Goal: Task Accomplishment & Management: Manage account settings

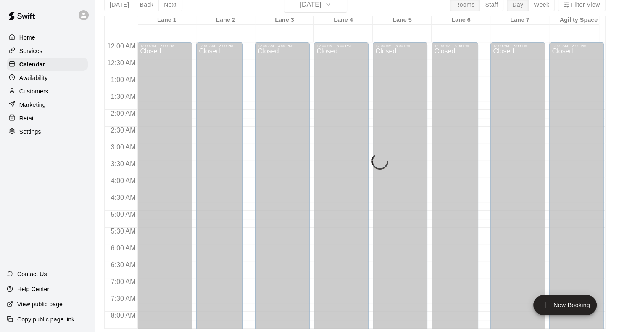
scroll to position [521, 0]
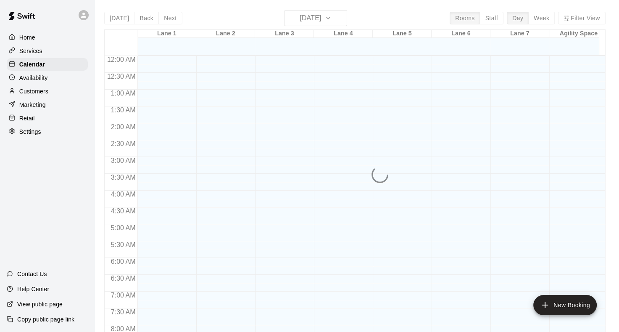
scroll to position [393, 0]
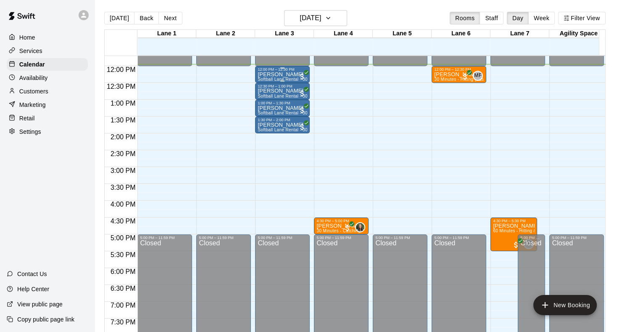
click at [275, 78] on span "Softball Lane Rental - 30 Minutes" at bounding box center [291, 79] width 67 height 5
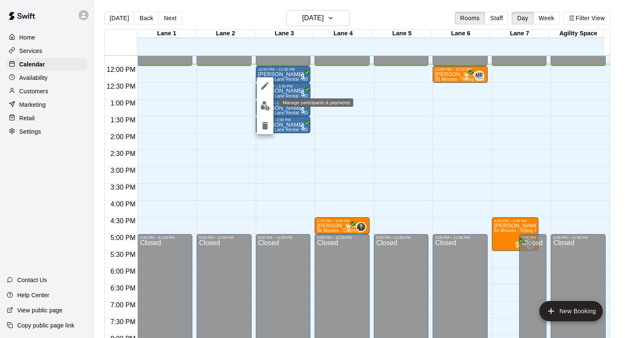
click at [265, 106] on img "edit" at bounding box center [266, 106] width 10 height 10
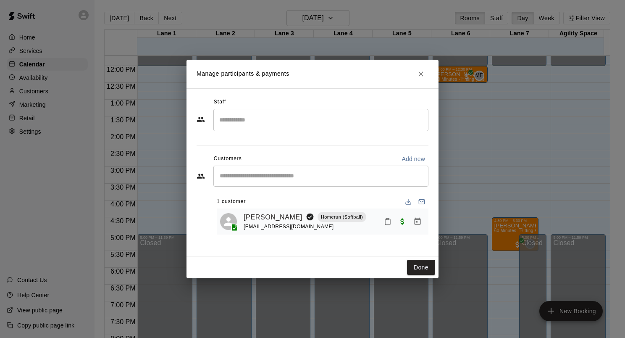
click at [388, 224] on icon "Mark attendance" at bounding box center [388, 222] width 8 height 8
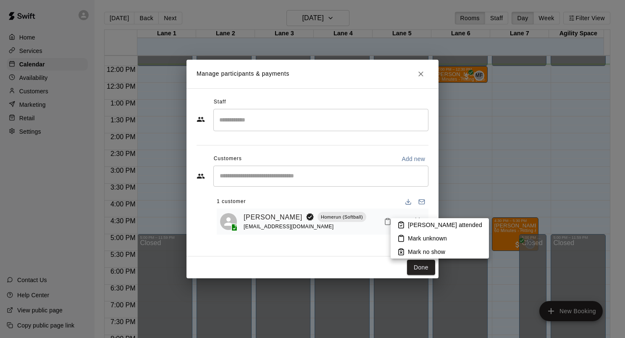
click at [425, 224] on p "[PERSON_NAME] attended" at bounding box center [445, 225] width 74 height 8
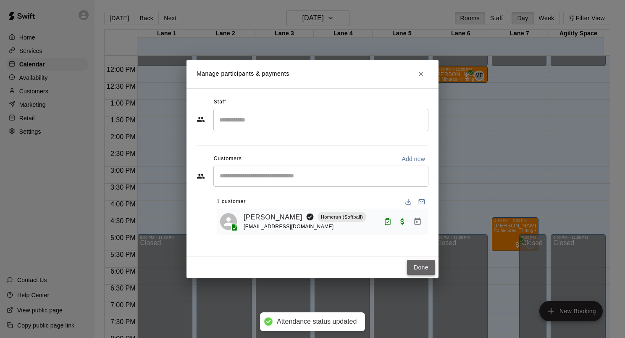
click at [429, 264] on button "Done" at bounding box center [421, 268] width 28 height 16
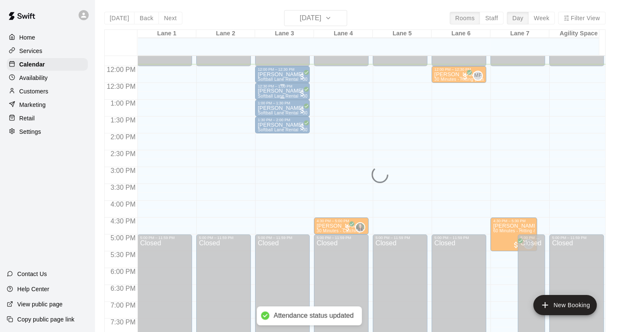
click at [277, 91] on p "[PERSON_NAME]" at bounding box center [283, 91] width 50 height 0
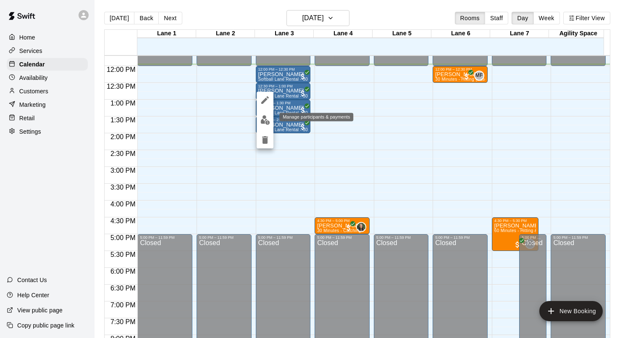
click at [266, 122] on img "edit" at bounding box center [266, 120] width 10 height 10
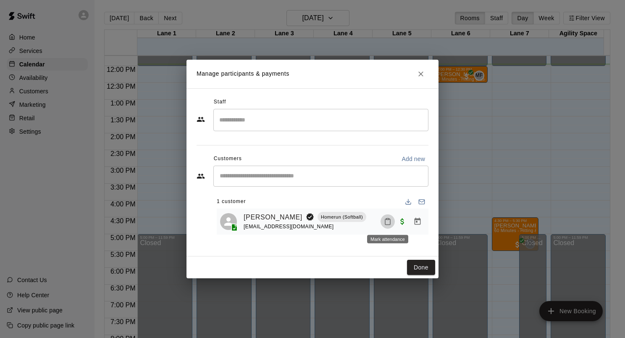
click at [390, 220] on icon "Mark attendance" at bounding box center [388, 222] width 8 height 8
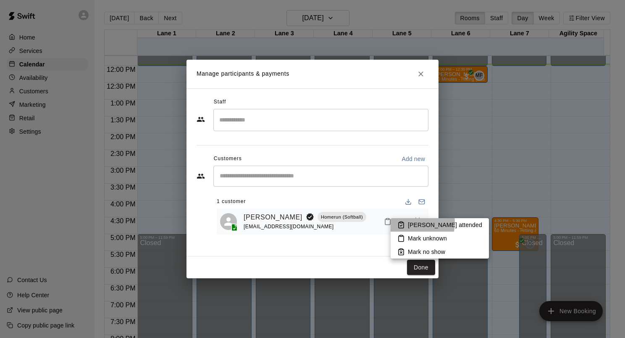
click at [413, 223] on p "[PERSON_NAME] attended" at bounding box center [445, 225] width 74 height 8
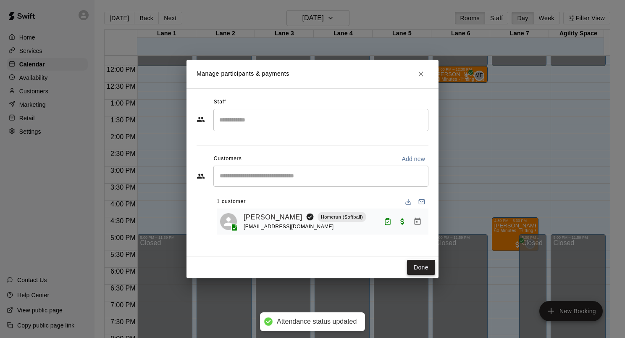
click at [423, 266] on button "Done" at bounding box center [421, 268] width 28 height 16
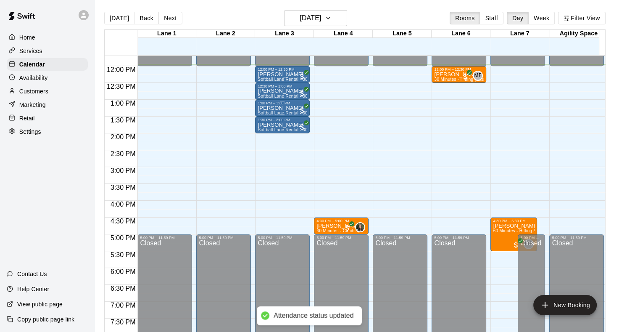
click at [278, 111] on span "Softball Lane Rental - 30 Minutes" at bounding box center [291, 113] width 67 height 5
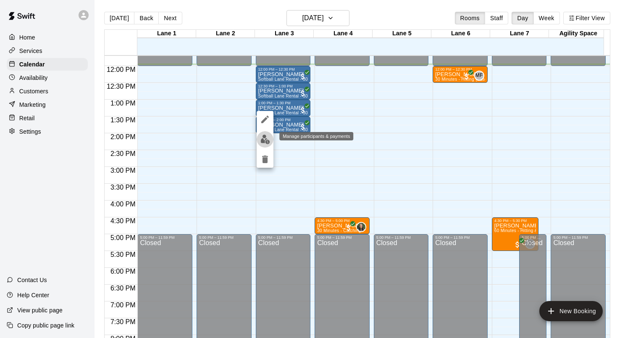
click at [266, 136] on img "edit" at bounding box center [266, 139] width 10 height 10
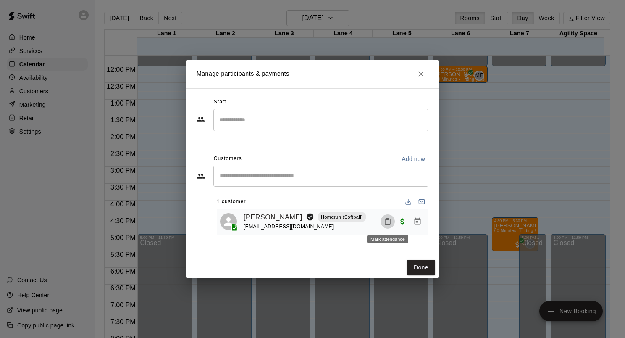
click at [387, 220] on icon "Mark attendance" at bounding box center [388, 222] width 8 height 8
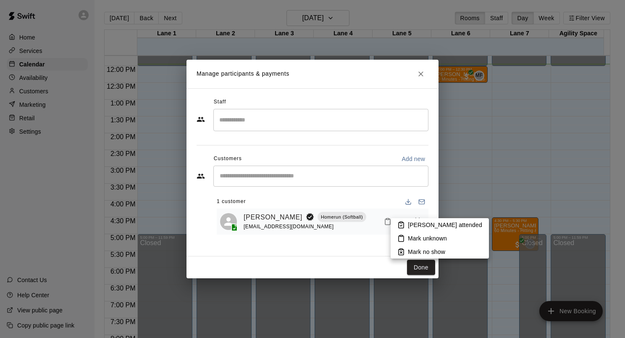
click at [407, 223] on li "[PERSON_NAME] attended" at bounding box center [440, 224] width 98 height 13
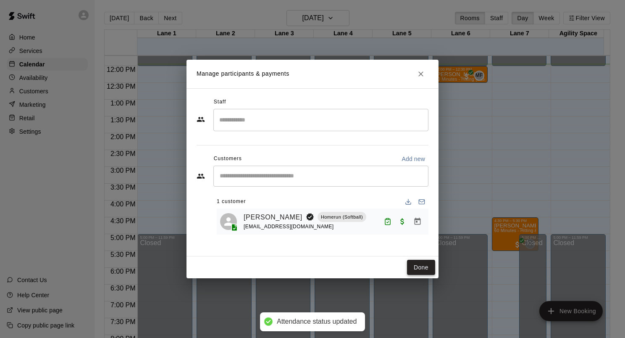
click at [414, 269] on button "Done" at bounding box center [421, 268] width 28 height 16
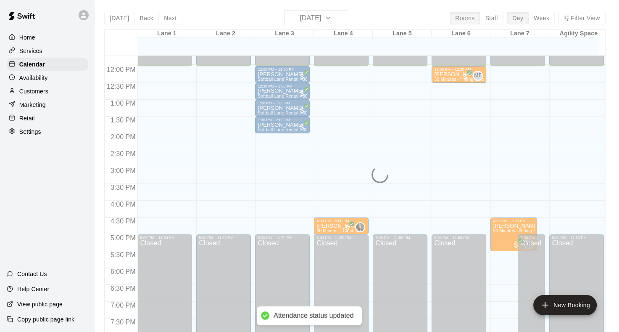
click at [266, 129] on span "Softball Lane Rental - 30 Minutes" at bounding box center [291, 129] width 67 height 5
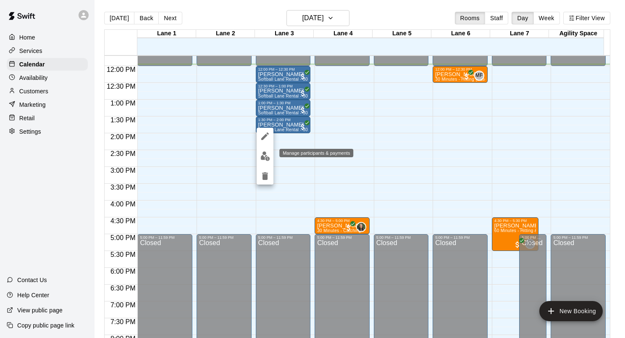
click at [265, 157] on img "edit" at bounding box center [266, 156] width 10 height 10
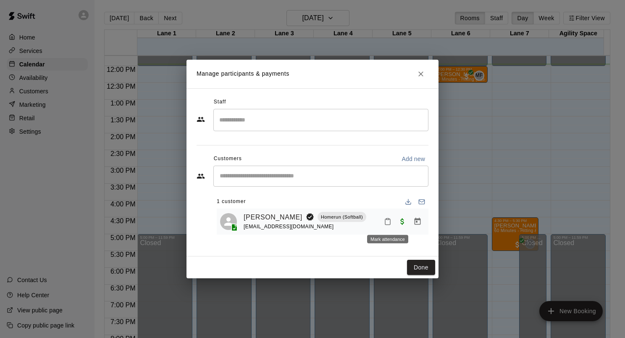
click at [387, 217] on button "Mark attendance" at bounding box center [388, 221] width 14 height 14
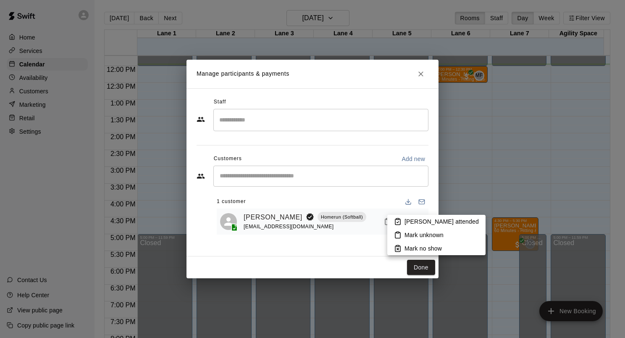
click at [399, 219] on icon at bounding box center [397, 222] width 5 height 6
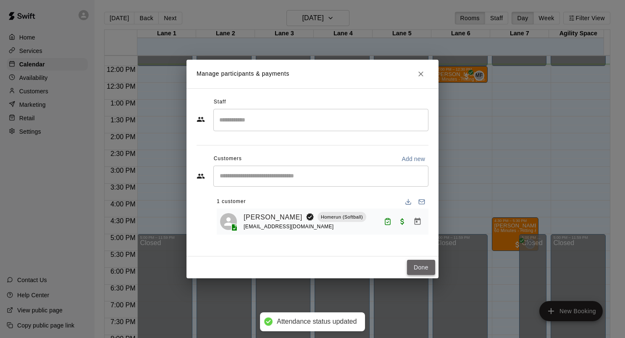
click at [422, 263] on button "Done" at bounding box center [421, 268] width 28 height 16
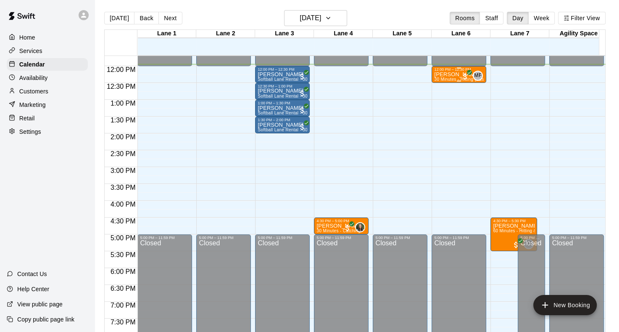
click at [448, 74] on p "[PERSON_NAME]" at bounding box center [459, 74] width 50 height 0
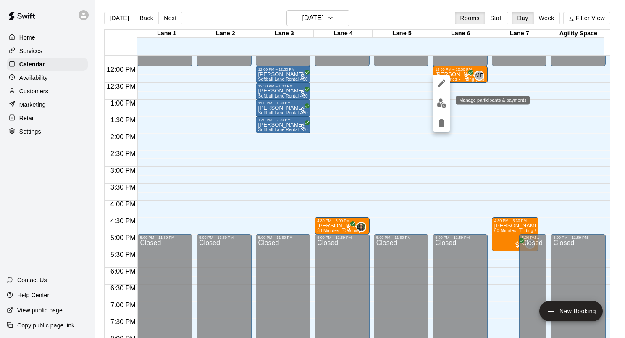
click at [443, 104] on img "edit" at bounding box center [442, 103] width 10 height 10
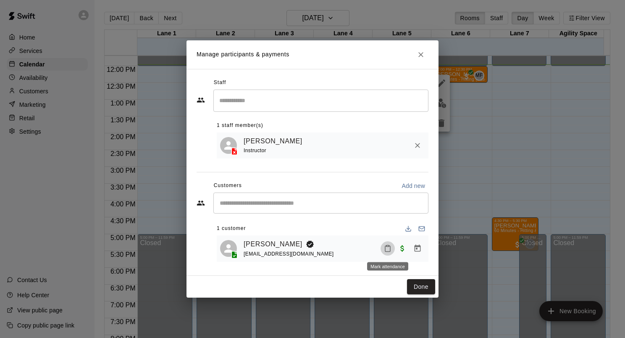
click at [390, 250] on icon "Mark attendance" at bounding box center [388, 249] width 8 height 8
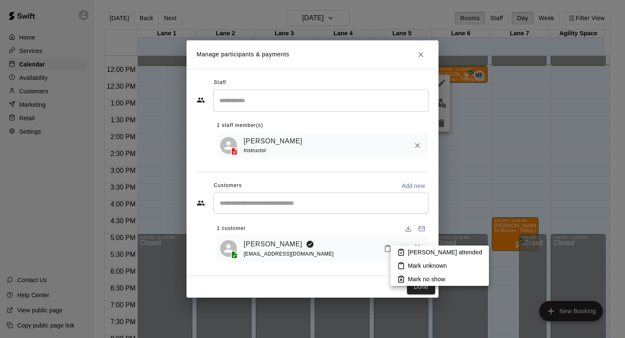
click at [409, 252] on p "[PERSON_NAME] attended" at bounding box center [445, 252] width 74 height 8
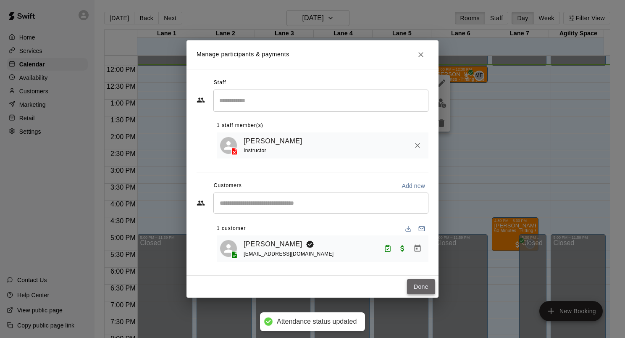
click at [422, 288] on button "Done" at bounding box center [421, 287] width 28 height 16
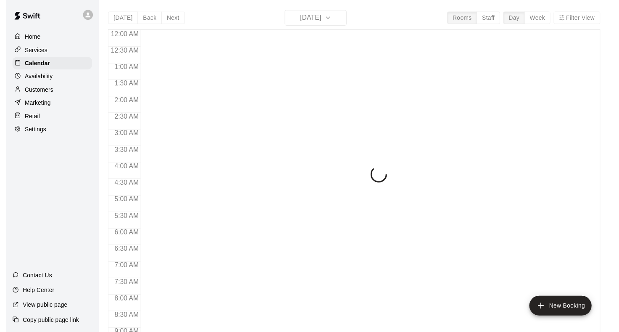
scroll to position [403, 0]
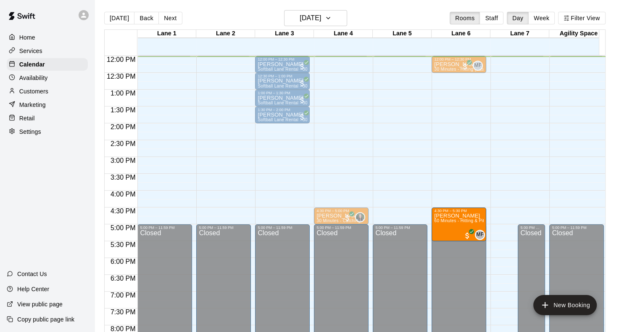
drag, startPoint x: 510, startPoint y: 212, endPoint x: 477, endPoint y: 219, distance: 33.4
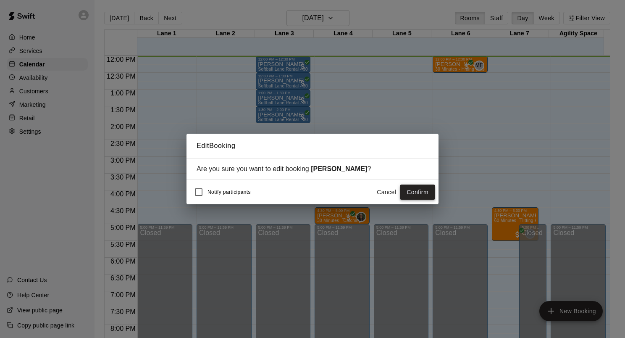
click at [416, 192] on button "Confirm" at bounding box center [417, 192] width 35 height 16
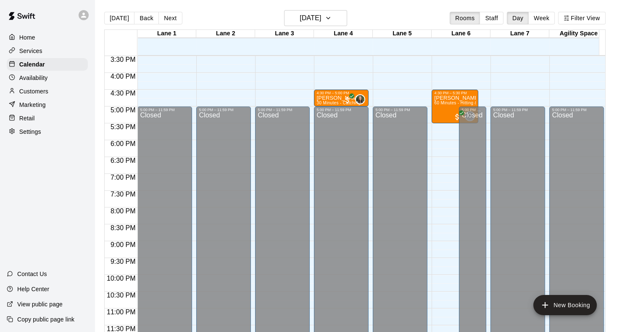
scroll to position [353, 0]
